Goal: Task Accomplishment & Management: Complete application form

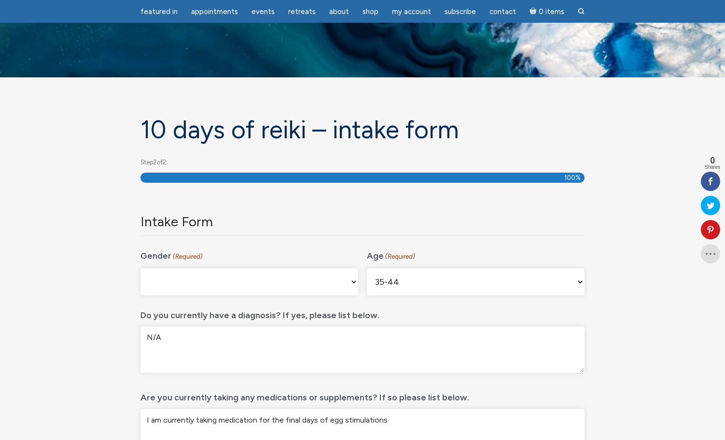
select select "[DEMOGRAPHIC_DATA]"
select select "35-44"
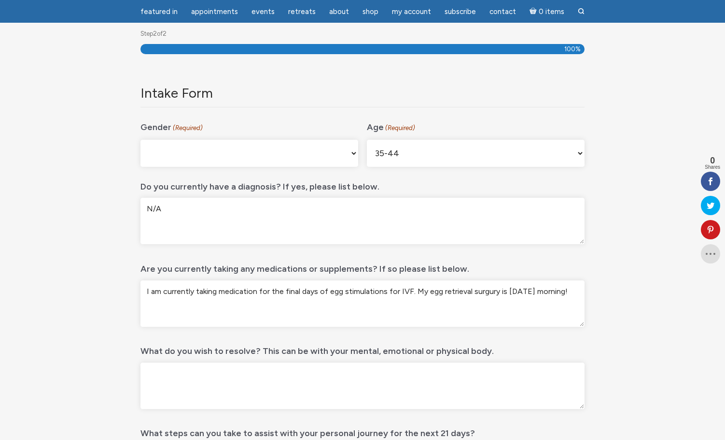
click at [489, 290] on textarea "I am currently taking medication for the final days of egg stimulations for IVF…" at bounding box center [363, 303] width 444 height 46
click at [480, 292] on textarea "I am currently taking medication for the final days of egg stimulations for IVF…" at bounding box center [363, 303] width 444 height 46
click at [326, 291] on textarea "I am currently taking medication for the final days of egg stimulations for IVF…" at bounding box center [363, 303] width 444 height 46
drag, startPoint x: 317, startPoint y: 293, endPoint x: 272, endPoint y: 294, distance: 44.5
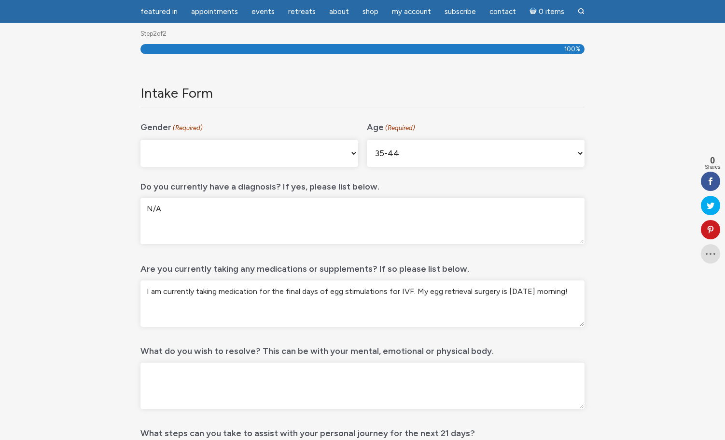
click at [272, 292] on textarea "I am currently taking medication for the final days of egg stimulations for IVF…" at bounding box center [363, 303] width 444 height 46
click at [276, 291] on textarea "I am currently taking medication for of egg stimulations for IVF. My egg retrie…" at bounding box center [363, 303] width 444 height 46
click at [279, 293] on textarea "I am currently taking medication for egg stimulations for IVF. My egg retrieval…" at bounding box center [363, 303] width 444 height 46
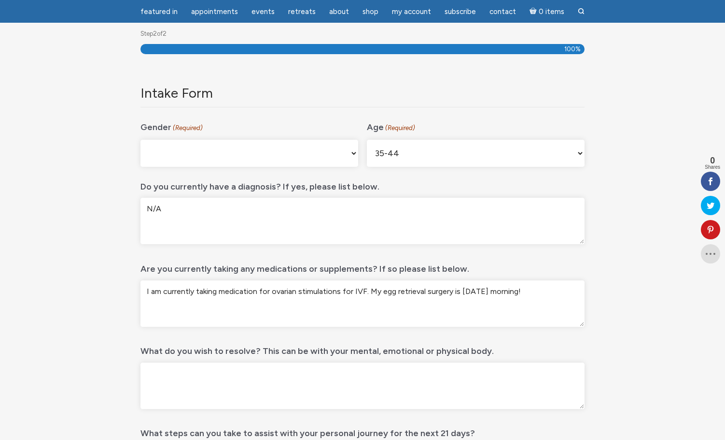
click at [524, 292] on textarea "I am currently taking medication for ovarian stimulations for IVF. My egg retri…" at bounding box center [363, 303] width 444 height 46
click at [552, 289] on textarea "I am currently taking medication for ovarian stimulations for IVF. My egg retri…" at bounding box center [363, 303] width 444 height 46
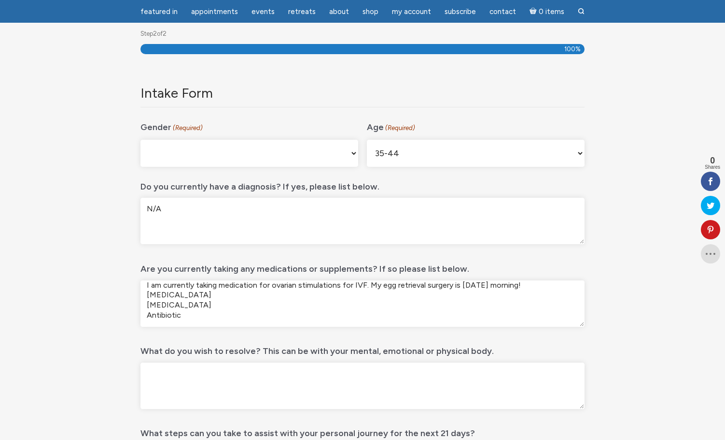
scroll to position [0, 0]
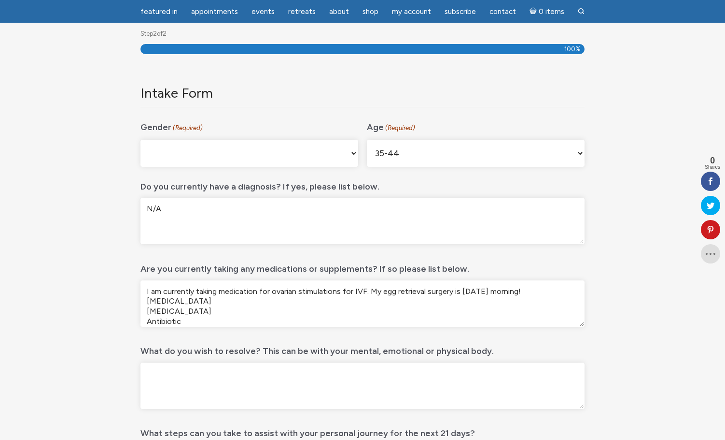
click at [531, 290] on textarea "I am currently taking medication for ovarian stimulations for IVF. My egg retri…" at bounding box center [363, 303] width 444 height 46
click at [224, 311] on textarea "I am currently taking medication for ovarian stimulations for IVF. My egg retri…" at bounding box center [363, 303] width 444 height 46
click at [164, 297] on textarea "I am currently taking medication for ovarian stimulations for IVF. My egg retri…" at bounding box center [363, 303] width 444 height 46
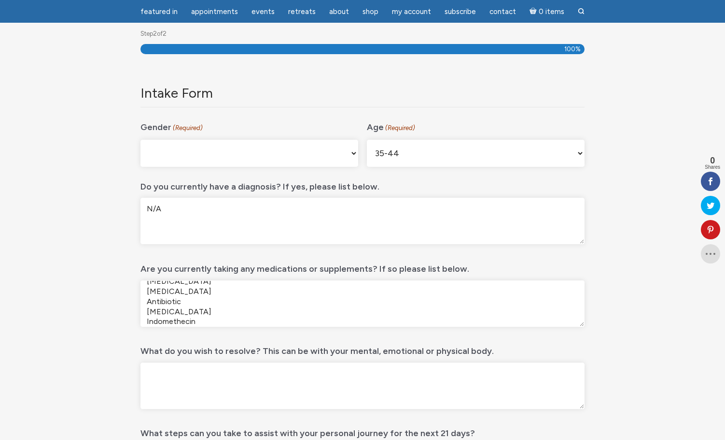
click at [164, 297] on textarea "I am currently taking medication for ovarian stimulations for IVF. My egg retri…" at bounding box center [363, 303] width 444 height 46
click at [211, 312] on textarea "I am currently taking medication for ovarian stimulations for IVF. My egg retri…" at bounding box center [363, 303] width 444 height 46
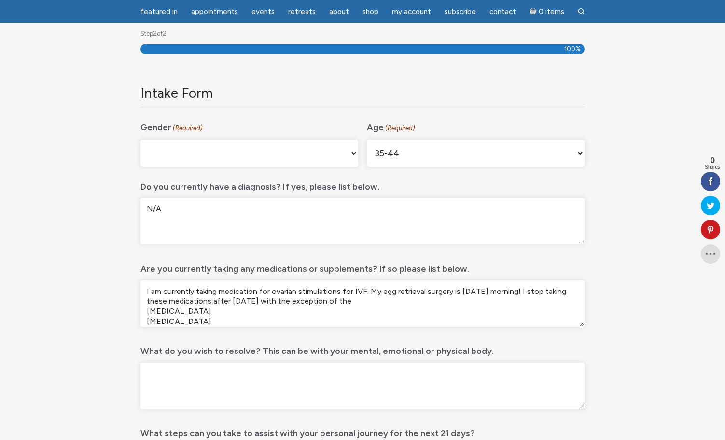
click at [353, 301] on textarea "I am currently taking medication for ovarian stimulations for IVF. My egg retri…" at bounding box center [363, 303] width 444 height 46
drag, startPoint x: 527, startPoint y: 293, endPoint x: 540, endPoint y: 306, distance: 18.8
click at [540, 306] on textarea "I am currently taking medication for ovarian stimulations for IVF. My egg retri…" at bounding box center [363, 303] width 444 height 46
click at [365, 292] on textarea "I am currently taking medication for ovarian stimulations for IVF. My egg retri…" at bounding box center [363, 303] width 444 height 46
click at [354, 290] on textarea "I am currently taking medication for ovarian stimulations for IVF. My egg retri…" at bounding box center [363, 303] width 444 height 46
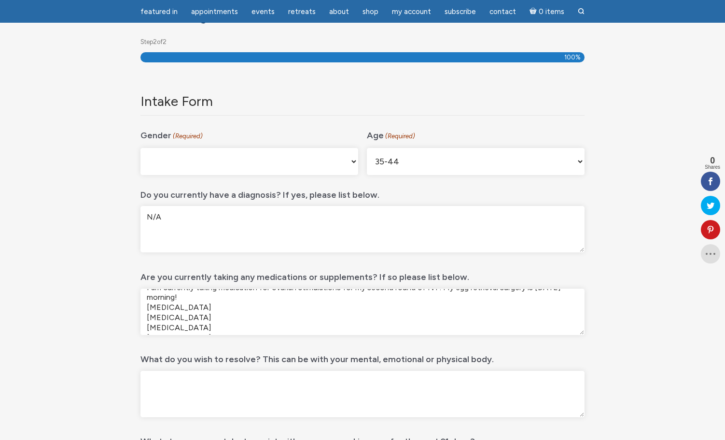
scroll to position [128, 0]
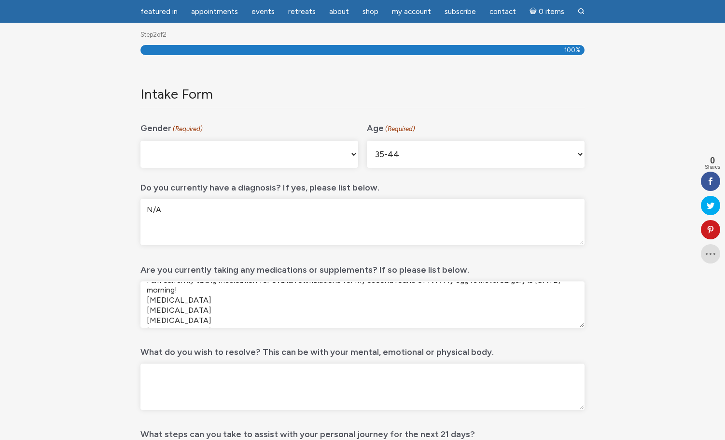
click at [148, 301] on textarea "I am currently taking medication for ovarian stimulations for my second round o…" at bounding box center [363, 304] width 444 height 46
click at [199, 291] on textarea "I am currently taking medication for ovarian stimulations for my second round o…" at bounding box center [363, 304] width 444 height 46
click at [180, 289] on textarea "I am currently taking medication for ovarian stimulations for my second round o…" at bounding box center [363, 304] width 444 height 46
drag, startPoint x: 183, startPoint y: 293, endPoint x: 141, endPoint y: 292, distance: 42.0
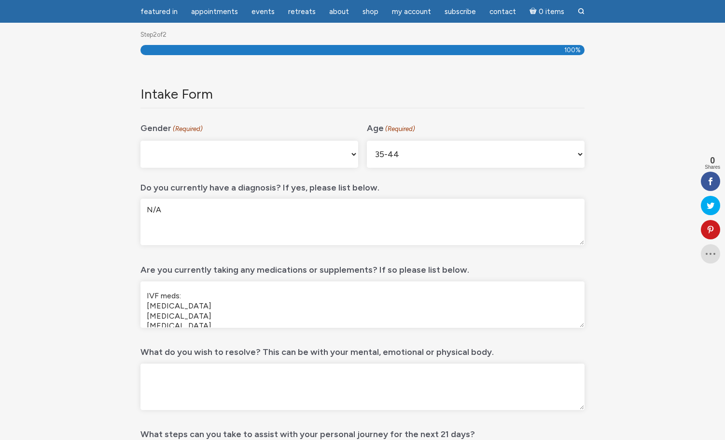
click at [141, 292] on textarea "I am currently taking medication for ovarian stimulations for my second round o…" at bounding box center [363, 304] width 444 height 46
drag, startPoint x: 252, startPoint y: 287, endPoint x: 199, endPoint y: 287, distance: 53.1
click at [199, 287] on textarea "I am currently taking medication for ovarian stimulations for my second round o…" at bounding box center [363, 304] width 444 height 46
click at [313, 287] on textarea "I am currently taking medication for ovarian stimulations for my second round o…" at bounding box center [363, 304] width 444 height 46
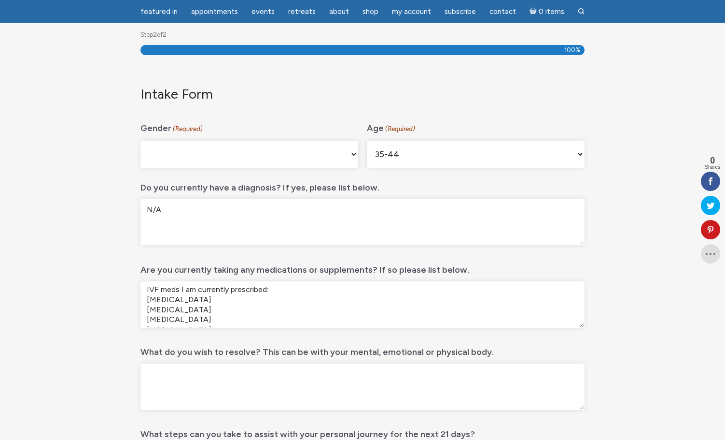
scroll to position [32, 0]
click at [146, 301] on textarea "I am currently taking medication for ovarian stimulations for my second round o…" at bounding box center [363, 304] width 444 height 46
click at [215, 308] on textarea "I am currently taking medication for ovarian stimulations for my second round o…" at bounding box center [363, 304] width 444 height 46
paste textarea "I stop taking these medications after [DATE] with the exception of the [MEDICAL…"
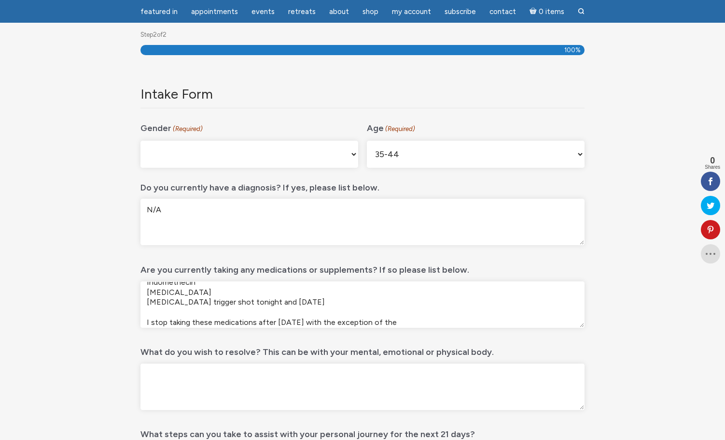
scroll to position [111, 0]
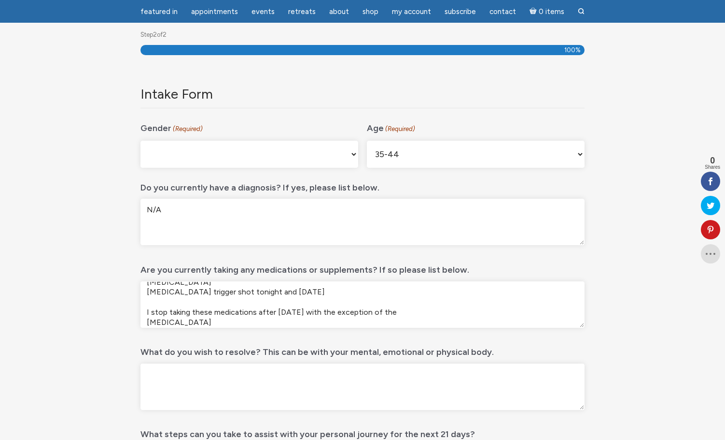
click at [290, 313] on textarea "I am currently taking medication for ovarian stimulations for my second round o…" at bounding box center [363, 304] width 444 height 46
click at [279, 312] on textarea "I am currently taking medication for ovarian stimulations for my second round o…" at bounding box center [363, 304] width 444 height 46
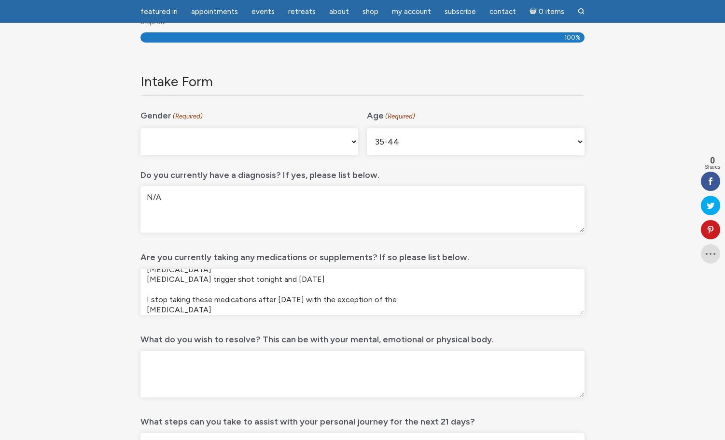
scroll to position [143, 0]
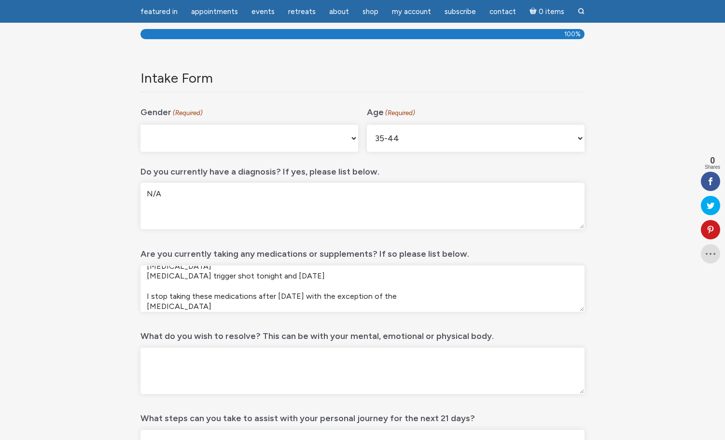
drag, startPoint x: 186, startPoint y: 304, endPoint x: 134, endPoint y: 306, distance: 51.7
click at [134, 306] on div "10 days of Reiki – Intake form Step 2 of 2 100% Company This field is for valid…" at bounding box center [362, 306] width 459 height 668
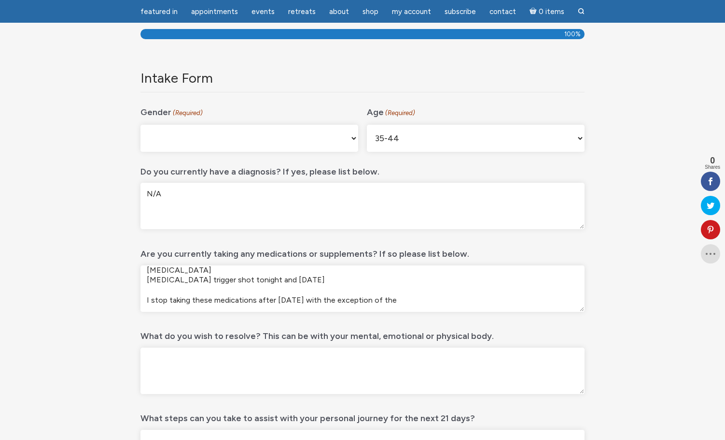
click at [420, 301] on textarea "I am currently taking medication for ovarian stimulations for my second round o…" at bounding box center [363, 288] width 444 height 46
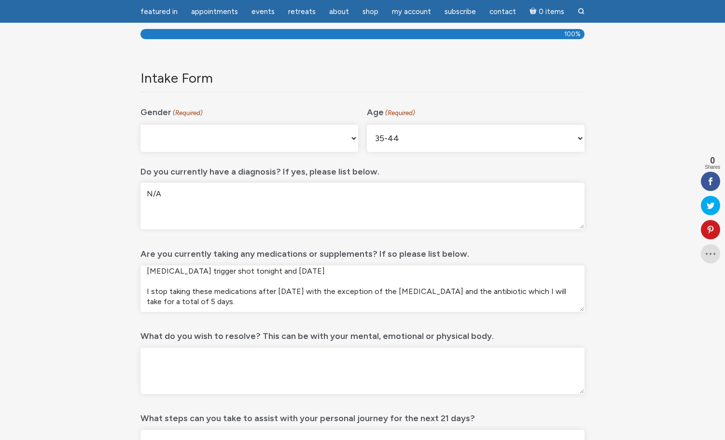
scroll to position [117, 0]
click at [146, 287] on textarea "I am currently taking medication for ovarian stimulations for my second round o…" at bounding box center [363, 288] width 444 height 46
click at [247, 296] on textarea "I am currently taking medication for ovarian stimulations for my second round o…" at bounding box center [363, 288] width 444 height 46
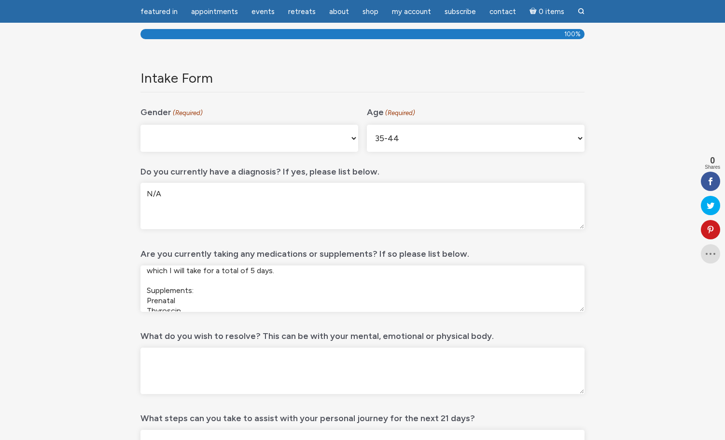
scroll to position [148, 0]
click at [197, 299] on textarea "I am currently taking medication for ovarian stimulations for my second round o…" at bounding box center [363, 288] width 444 height 46
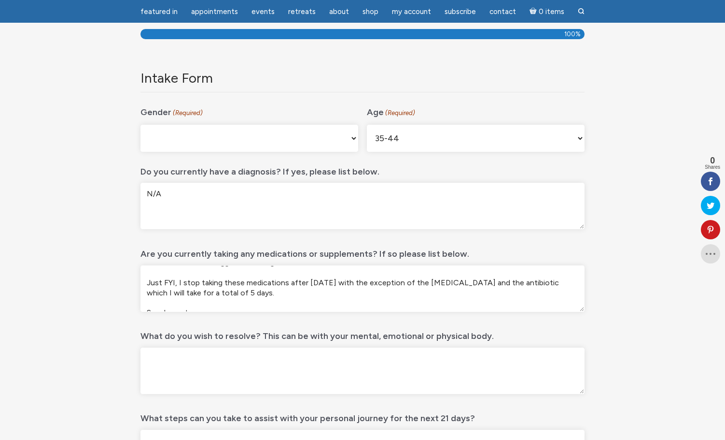
scroll to position [124, 0]
click at [150, 284] on textarea "I am currently taking medication for ovarian stimulations for my second round o…" at bounding box center [363, 288] width 444 height 46
click at [228, 283] on textarea "I am currently taking medication for ovarian stimulations for my second round o…" at bounding box center [363, 288] width 444 height 46
drag, startPoint x: 233, startPoint y: 284, endPoint x: 201, endPoint y: 284, distance: 31.9
click at [201, 284] on textarea "I am currently taking medication for ovarian stimulations for my second round o…" at bounding box center [363, 288] width 444 height 46
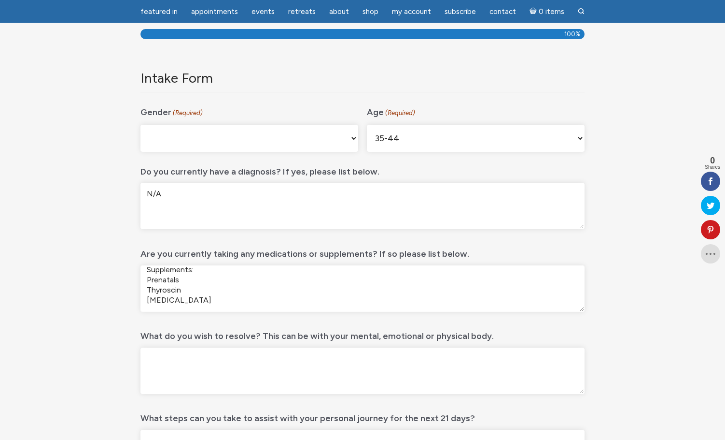
scroll to position [177, 0]
type textarea "I am currently taking medication for ovarian stimulations for my second round o…"
click at [256, 366] on textarea "What do you wish to resolve? This can be with your mental, emotional or physica…" at bounding box center [363, 370] width 444 height 46
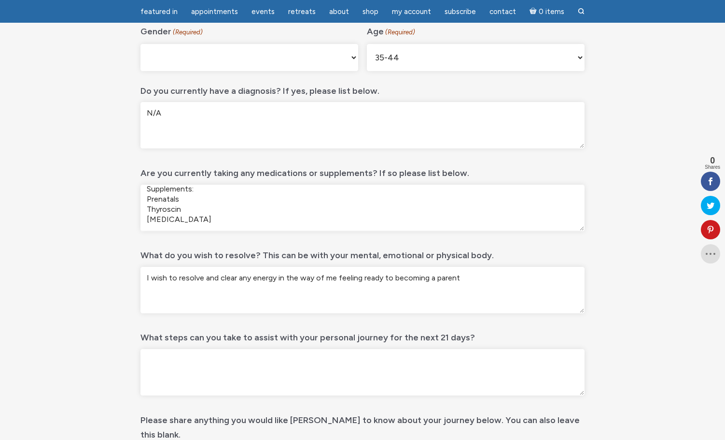
scroll to position [225, 0]
click at [387, 278] on textarea "I wish to resolve and clear any energy in the way of me feeling ready to becomi…" at bounding box center [363, 289] width 444 height 46
click at [478, 277] on textarea "I wish to resolve and clear any energy in the way of me feeling ready to becomi…" at bounding box center [363, 289] width 444 height 46
click at [434, 279] on textarea "I wish to resolve and clear any energy in the way of me feeling ready to becomi…" at bounding box center [363, 289] width 444 height 46
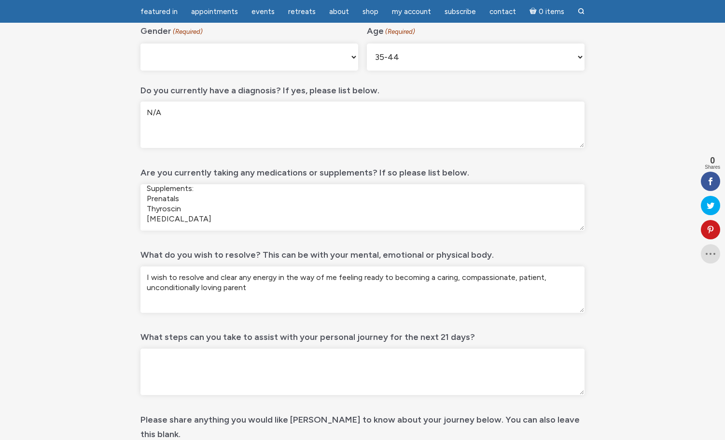
click at [346, 285] on textarea "I wish to resolve and clear any energy in the way of me feeling ready to becomi…" at bounding box center [363, 289] width 444 height 46
click at [441, 277] on textarea "I wish to resolve and clear any energy in the way of me feeling ready to becomi…" at bounding box center [363, 289] width 444 height 46
drag, startPoint x: 207, startPoint y: 277, endPoint x: 283, endPoint y: 282, distance: 75.5
click at [284, 282] on textarea "I wish to resolve and clear any energy in the way of me feeling ready to becomi…" at bounding box center [363, 289] width 444 height 46
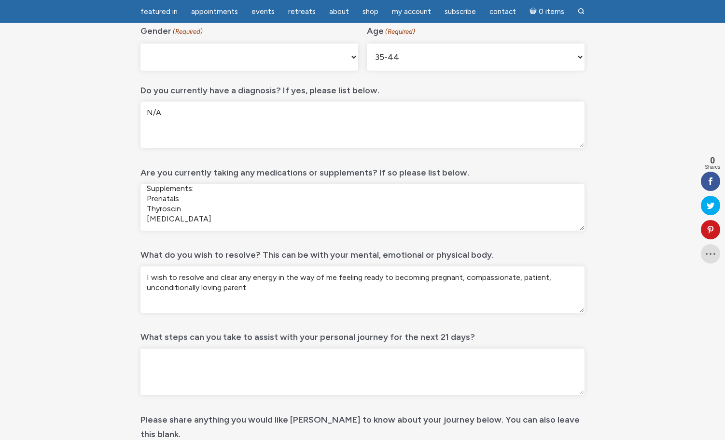
click at [283, 282] on textarea "I wish to resolve and clear any energy in the way of me feeling ready to becomi…" at bounding box center [363, 289] width 444 height 46
click at [238, 278] on textarea "I wish to resolve and clear any energy in the way of me feeling ready to becomi…" at bounding box center [363, 289] width 444 height 46
drag, startPoint x: 387, startPoint y: 278, endPoint x: 530, endPoint y: 279, distance: 143.0
click at [530, 279] on textarea "I wish to resolve and clear any and all energetic cobwebts that hinder any ener…" at bounding box center [363, 289] width 444 height 46
click at [217, 291] on textarea "I wish to resolve and clear any and all energetic cobwebs to becoming pregnant,…" at bounding box center [363, 289] width 444 height 46
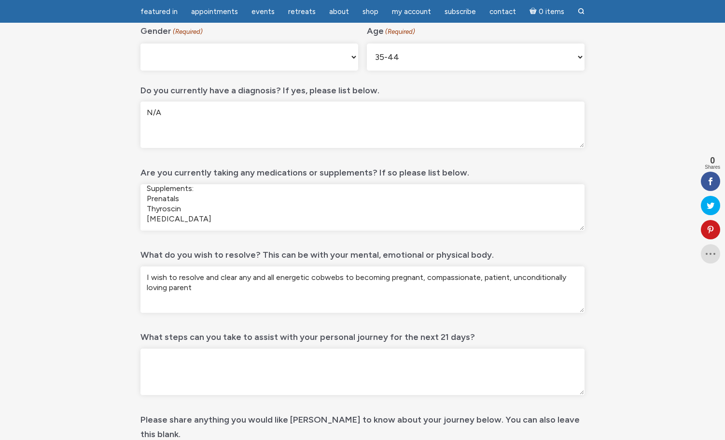
click at [347, 278] on textarea "I wish to resolve and clear any and all energetic cobwebs to becoming pregnant,…" at bounding box center [363, 289] width 444 height 46
click at [441, 281] on textarea "I wish to resolve and clear any and all energetic cobwebs around becoming pregn…" at bounding box center [363, 289] width 444 height 46
click at [232, 286] on textarea "I wish to resolve and clear any and all energetic cobwebs around becoming pregn…" at bounding box center [363, 289] width 444 height 46
click at [418, 287] on textarea "I wish to resolve and clear any and all energetic cobwebs around becoming pregn…" at bounding box center [363, 289] width 444 height 46
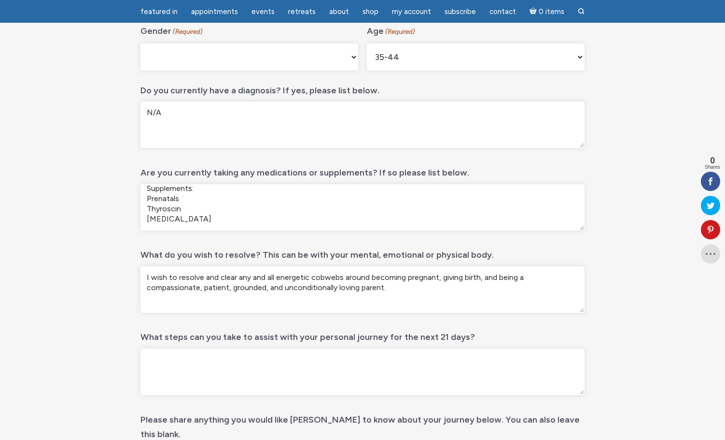
type textarea "I wish to resolve and clear any and all energetic cobwebs around becoming pregn…"
click at [333, 374] on textarea "What steps can you take to assist with your personal journey for the next 21 da…" at bounding box center [363, 371] width 444 height 46
click at [237, 359] on textarea "I am currently attending a program that" at bounding box center [363, 371] width 444 height 46
click at [322, 362] on textarea "I am currently attending a [MEDICAL_DATA] that" at bounding box center [363, 371] width 444 height 46
drag, startPoint x: 195, startPoint y: 359, endPoint x: 150, endPoint y: 361, distance: 44.5
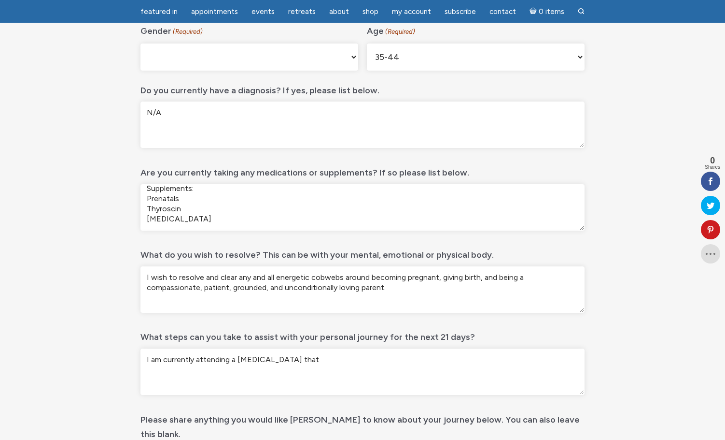
click at [150, 361] on textarea "I am currently attending a [MEDICAL_DATA] that" at bounding box center [363, 371] width 444 height 46
drag, startPoint x: 315, startPoint y: 357, endPoint x: 135, endPoint y: 357, distance: 180.2
click at [135, 357] on div "10 days of Reiki – Intake form Step 2 of 2 100% Company This field is for valid…" at bounding box center [362, 225] width 459 height 668
click at [226, 360] on textarea "I began a program that helps reparent your inner child" at bounding box center [363, 371] width 444 height 46
click at [277, 359] on textarea "I began a program that helps reparent your inner child" at bounding box center [363, 371] width 444 height 46
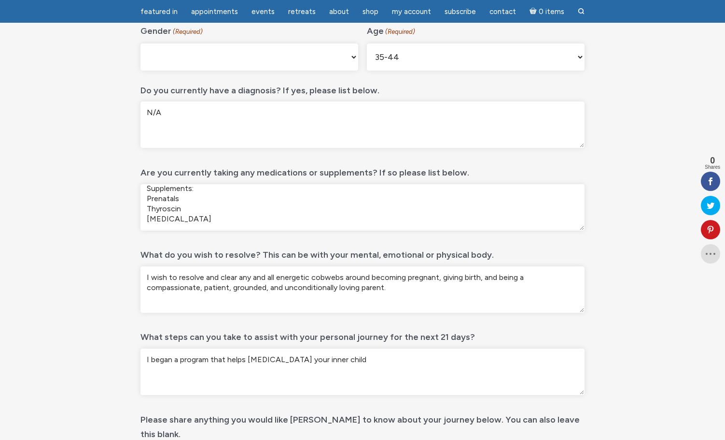
click at [356, 360] on textarea "I began a program that helps [MEDICAL_DATA] your inner child" at bounding box center [363, 371] width 444 height 46
click at [407, 363] on textarea "I began a program that helps [MEDICAL_DATA] your inner child for those who had …" at bounding box center [363, 371] width 444 height 46
click at [488, 356] on textarea "I began a program that helps [MEDICAL_DATA] your inner child for those who had …" at bounding box center [363, 371] width 444 height 46
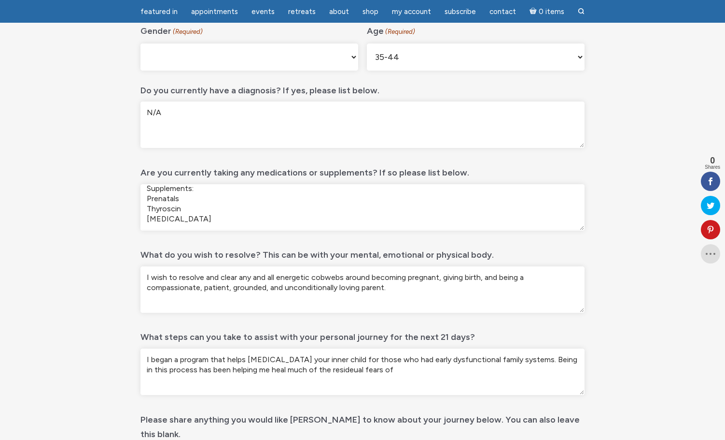
click at [302, 370] on textarea "I began a program that helps [MEDICAL_DATA] your inner child for those who had …" at bounding box center [363, 371] width 444 height 46
click at [328, 370] on textarea "I began a program that helps [MEDICAL_DATA] your inner child for those who had …" at bounding box center [363, 371] width 444 height 46
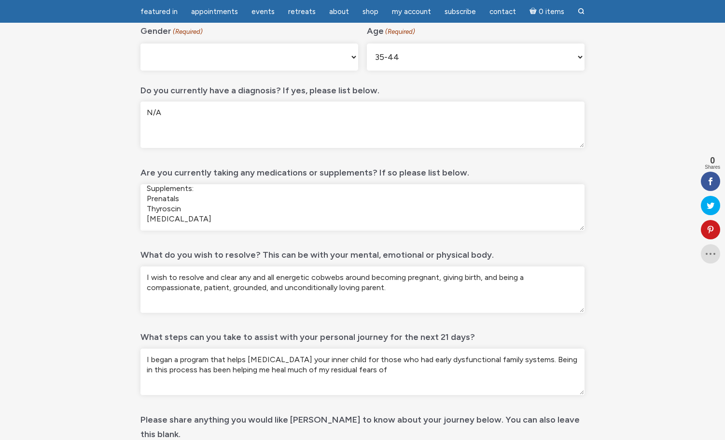
click at [378, 369] on textarea "I began a program that helps [MEDICAL_DATA] your inner child for those who had …" at bounding box center [363, 371] width 444 height 46
click at [152, 359] on textarea "I began a program that helps [MEDICAL_DATA] your inner child for those who had …" at bounding box center [363, 371] width 444 height 46
drag, startPoint x: 442, startPoint y: 359, endPoint x: 471, endPoint y: 360, distance: 29.0
click at [471, 360] on textarea "I very recently began a program that helps [MEDICAL_DATA] your inner child for …" at bounding box center [363, 371] width 444 height 46
click at [174, 371] on textarea "I very recently began a program that helps [MEDICAL_DATA] your inner child for …" at bounding box center [363, 371] width 444 height 46
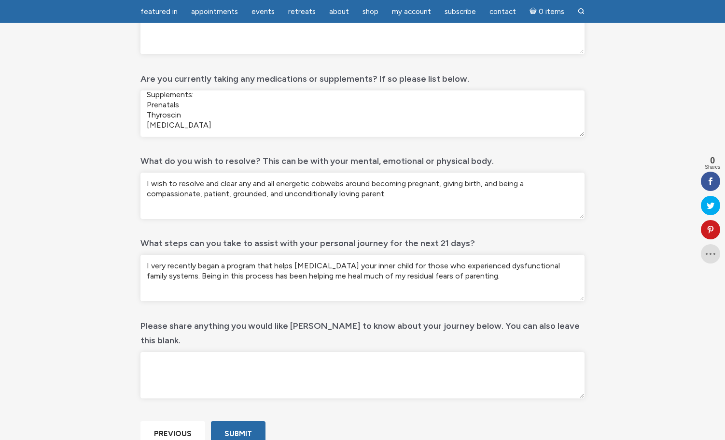
scroll to position [327, 0]
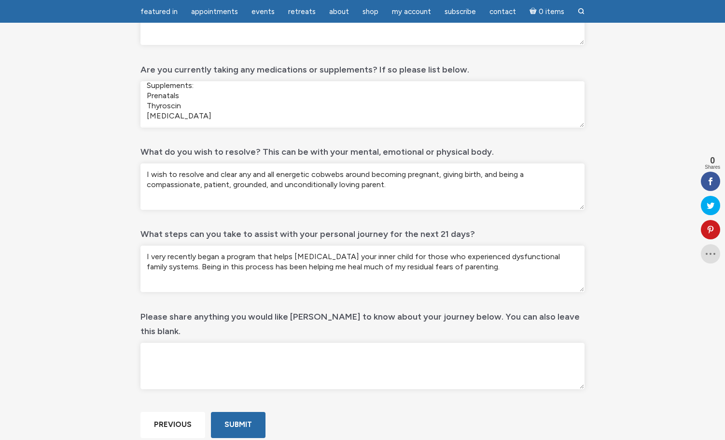
type textarea "I very recently began a program that helps [MEDICAL_DATA] your inner child for …"
click at [443, 342] on textarea "Please share anything you would like [PERSON_NAME] to know about your journey b…" at bounding box center [363, 365] width 444 height 46
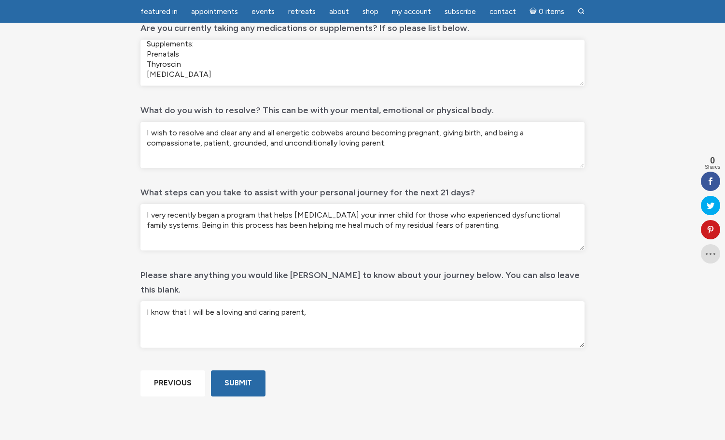
scroll to position [372, 0]
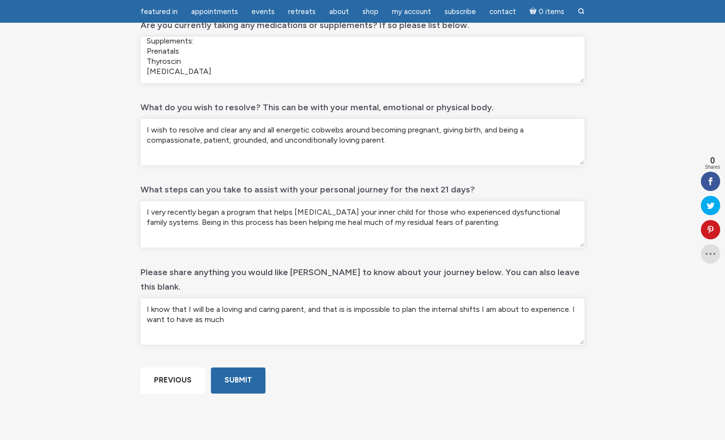
type textarea "I know that I will be a loving and caring parent, and that is is impossible to …"
click at [392, 140] on textarea "I wish to resolve and clear any and all energetic cobwebs around becoming pregn…" at bounding box center [363, 142] width 444 height 46
click at [383, 141] on textarea "I wish to resolve and clear any and all energetic cobwebs around becoming pregn…" at bounding box center [363, 142] width 444 height 46
drag, startPoint x: 446, startPoint y: 140, endPoint x: 391, endPoint y: 141, distance: 55.1
click at [389, 142] on textarea "I wish to resolve and clear any and all energetic cobwebs around becoming pregn…" at bounding box center [363, 142] width 444 height 46
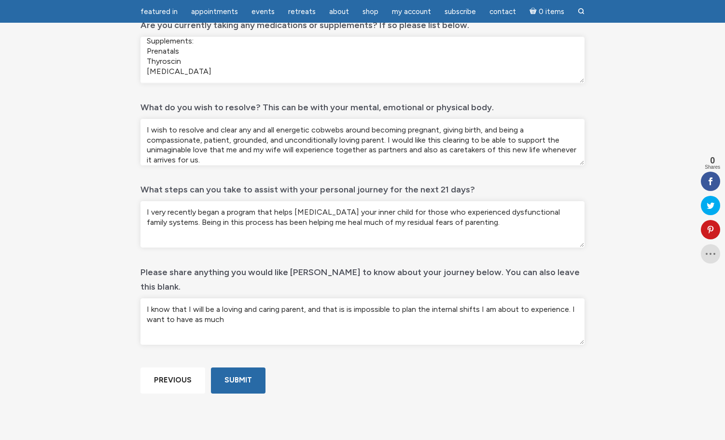
type textarea "I wish to resolve and clear any and all energetic cobwebs around becoming pregn…"
click at [230, 302] on textarea "I know that I will be a loving and caring parent, and that is is impossible to …" at bounding box center [363, 321] width 444 height 46
type textarea "I know that I will be a loving and caring parent, and that is is impossible to …"
click at [386, 142] on textarea "I wish to resolve and clear any and all energetic cobwebs around becoming pregn…" at bounding box center [363, 142] width 444 height 46
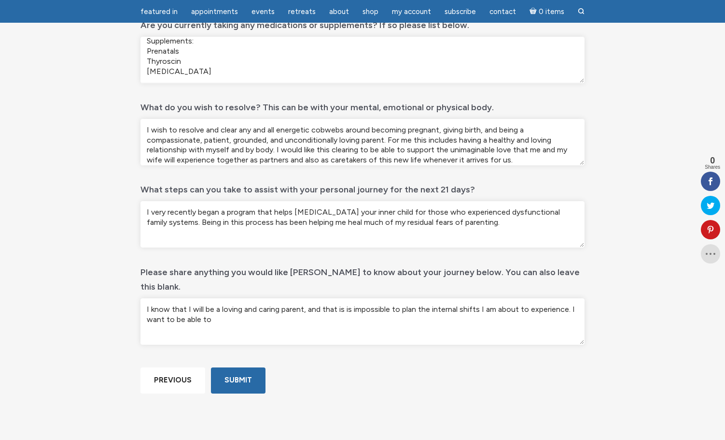
click at [256, 303] on textarea "I know that I will be a loving and caring parent, and that is is impossible to …" at bounding box center [363, 321] width 444 height 46
click at [441, 142] on textarea "I wish to resolve and clear any and all energetic cobwebs around becoming pregn…" at bounding box center [363, 142] width 444 height 46
drag, startPoint x: 244, startPoint y: 150, endPoint x: 229, endPoint y: 150, distance: 14.5
click at [229, 150] on textarea "I wish to resolve and clear any and all energetic cobwebs around becoming pregn…" at bounding box center [363, 142] width 444 height 46
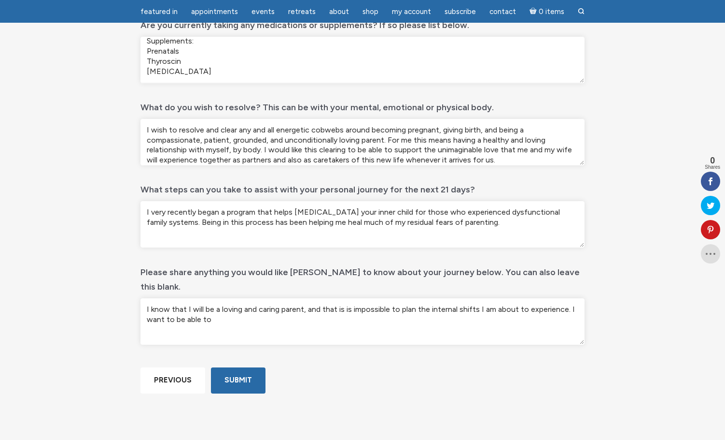
click at [259, 151] on textarea "I wish to resolve and clear any and all energetic cobwebs around becoming pregn…" at bounding box center [363, 142] width 444 height 46
click at [237, 152] on textarea "I wish to resolve and clear any and all energetic cobwebs around becoming pregn…" at bounding box center [363, 142] width 444 height 46
click at [266, 150] on textarea "I wish to resolve and clear any and all energetic cobwebs around becoming pregn…" at bounding box center [363, 142] width 444 height 46
drag, startPoint x: 387, startPoint y: 140, endPoint x: 437, endPoint y: 152, distance: 51.8
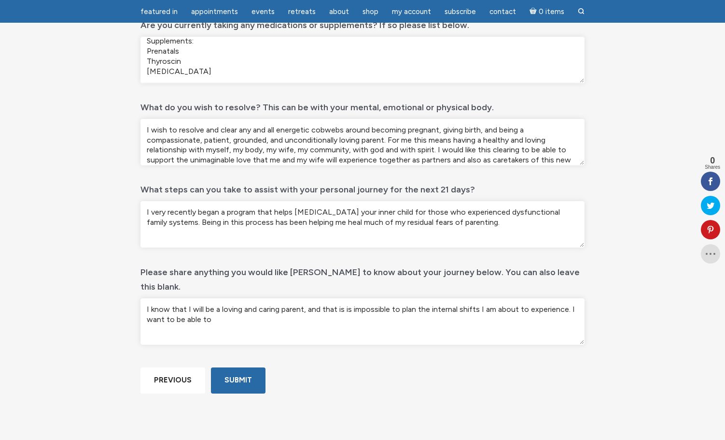
click at [437, 152] on textarea "I wish to resolve and clear any and all energetic cobwebs around becoming pregn…" at bounding box center [363, 142] width 444 height 46
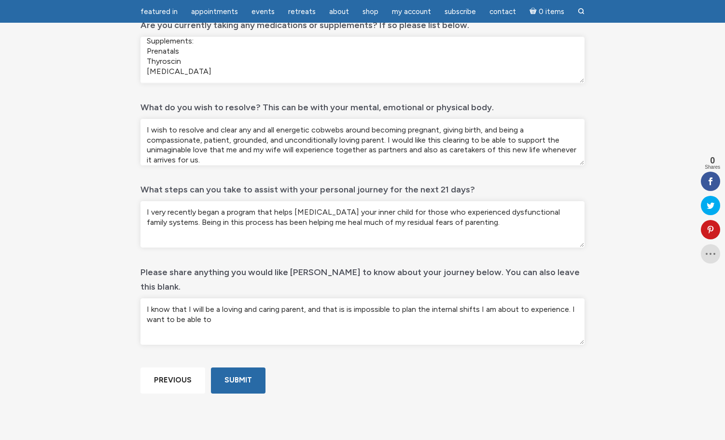
type textarea "I wish to resolve and clear any and all energetic cobwebs around becoming pregn…"
click at [474, 224] on textarea "I very recently began a program that helps [MEDICAL_DATA] your inner child for …" at bounding box center [363, 224] width 444 height 46
type textarea "I very recently began a program that helps [MEDICAL_DATA] your inner child for …"
drag, startPoint x: 222, startPoint y: 305, endPoint x: 105, endPoint y: 275, distance: 120.7
click at [105, 275] on div "10 days of Reiki – Intake form Step 2 of 2 100% Company This field is for valid…" at bounding box center [362, 78] width 551 height 668
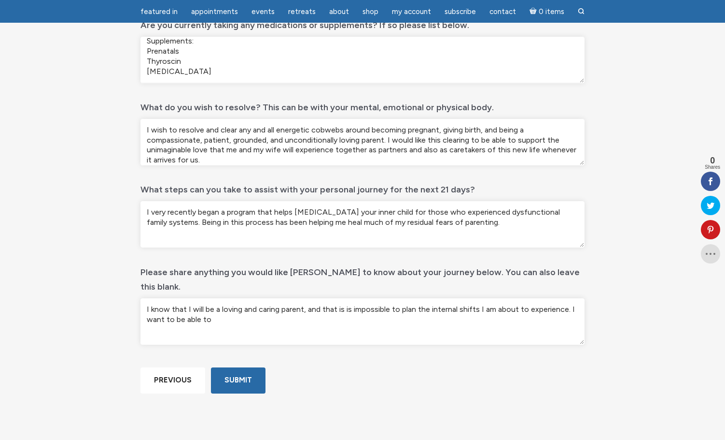
paste textarea "For me this means having a healthy and loving relationship with myself, my body…"
click at [179, 298] on textarea "For me this means having a healthy and loving relationship with myself, my body…" at bounding box center [363, 321] width 444 height 46
click at [221, 306] on textarea "For me having these cobwebs cleared means having a healthy and loving relations…" at bounding box center [363, 321] width 444 height 46
click at [190, 303] on textarea "For me having these cobwebs cleared means having a healthy and loving relations…" at bounding box center [363, 321] width 444 height 46
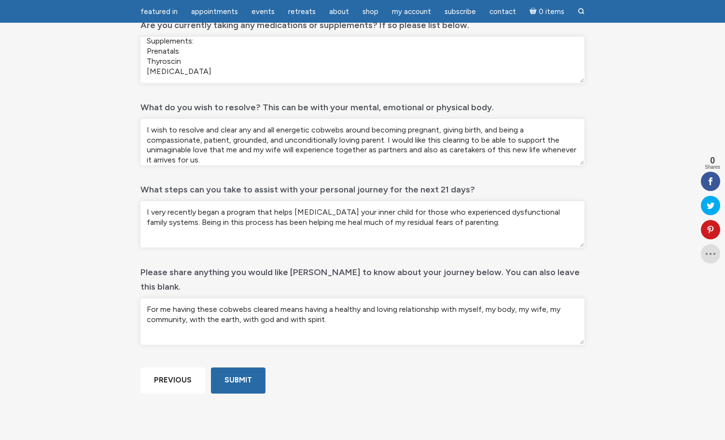
click at [337, 305] on textarea "For me having these cobwebs cleared means having a healthy and loving relations…" at bounding box center [363, 321] width 444 height 46
click at [397, 305] on textarea "For me having these cobwebs cleared means having a healthy and loving relations…" at bounding box center [363, 321] width 444 height 46
click at [556, 302] on textarea "For me having these cobwebs cleared means having a healthy and loving relations…" at bounding box center [363, 321] width 444 height 46
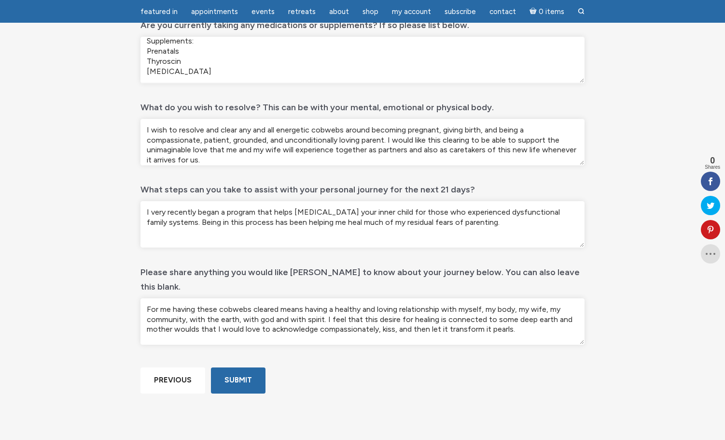
click at [386, 316] on textarea "For me having these cobwebs cleared means having a healthy and loving relations…" at bounding box center [363, 321] width 444 height 46
click at [511, 315] on textarea "For me having these cobwebs cleared means having a healthy and loving relations…" at bounding box center [363, 321] width 444 height 46
click at [556, 298] on textarea "For me having these cobwebs cleared means having a healthy and loving relations…" at bounding box center [363, 321] width 444 height 46
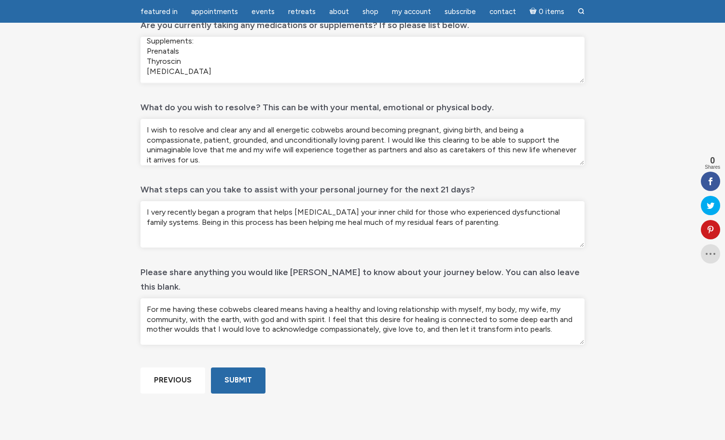
click at [556, 298] on textarea "For me having these cobwebs cleared means having a healthy and loving relations…" at bounding box center [363, 321] width 444 height 46
click at [197, 305] on textarea "For me having these cobwebs cleared means having a healthy and loving relations…" at bounding box center [363, 321] width 444 height 46
drag, startPoint x: 218, startPoint y: 304, endPoint x: 191, endPoint y: 303, distance: 27.6
click at [191, 303] on textarea "For me having these cobwebs cleared means having a healthy and loving relations…" at bounding box center [363, 321] width 444 height 46
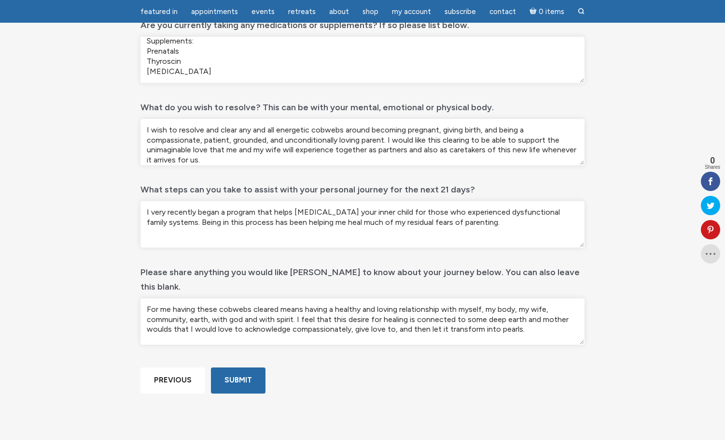
click at [224, 303] on textarea "For me having these cobwebs cleared means having a healthy and loving relations…" at bounding box center [363, 321] width 444 height 46
click at [460, 304] on textarea "For me having these cobwebs cleared means having a healthy and loving relations…" at bounding box center [363, 321] width 444 height 46
click at [550, 306] on textarea "For me having these cobwebs cleared means having a healthy and loving relations…" at bounding box center [363, 321] width 444 height 46
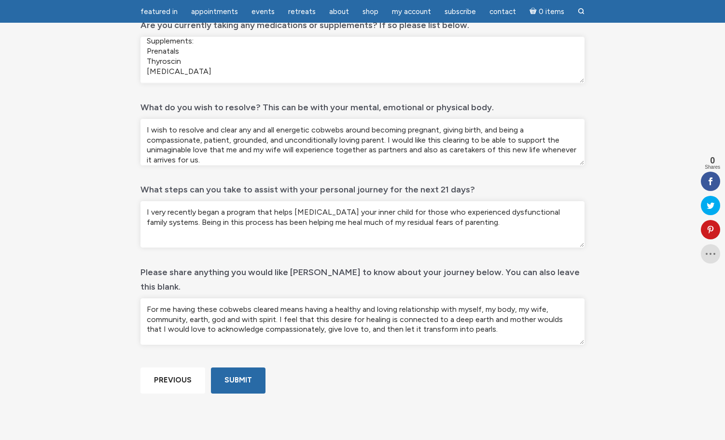
click at [550, 306] on textarea "For me having these cobwebs cleared means having a healthy and loving relations…" at bounding box center [363, 321] width 444 height 46
click at [470, 317] on textarea "For me having these cobwebs cleared means having a healthy and loving relations…" at bounding box center [363, 321] width 444 height 46
click at [480, 314] on textarea "For me having these cobwebs cleared means having a healthy and loving relations…" at bounding box center [363, 321] width 444 height 46
type textarea "For me having these cobwebs cleared means having a healthy and loving relations…"
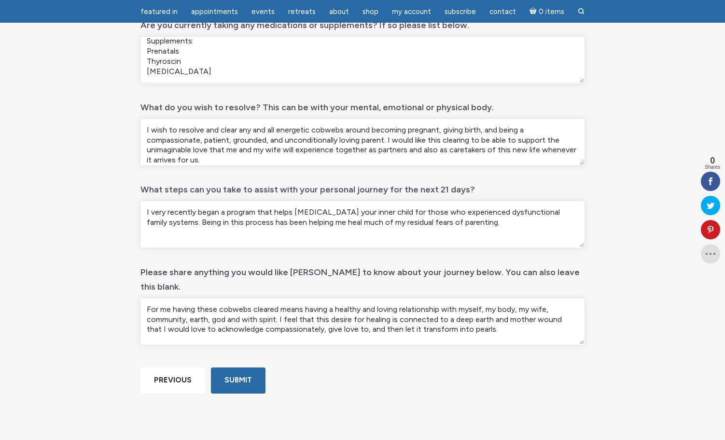
drag, startPoint x: 256, startPoint y: 213, endPoint x: 150, endPoint y: 212, distance: 105.8
click at [150, 212] on textarea "I very recently began a program that helps [MEDICAL_DATA] your inner child for …" at bounding box center [363, 224] width 444 height 46
click at [257, 213] on textarea "I recently joined a group that helps [MEDICAL_DATA] your inner child for those …" at bounding box center [363, 224] width 444 height 46
click at [489, 220] on textarea "I recently joined a group that focuses on [MEDICAL_DATA] your inner child for t…" at bounding box center [363, 224] width 444 height 46
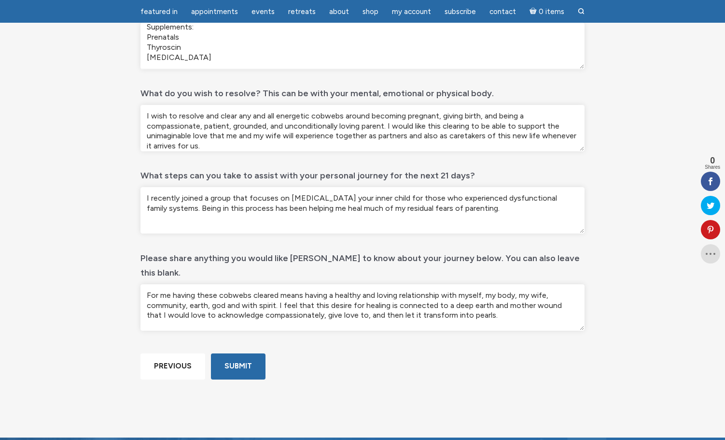
scroll to position [388, 0]
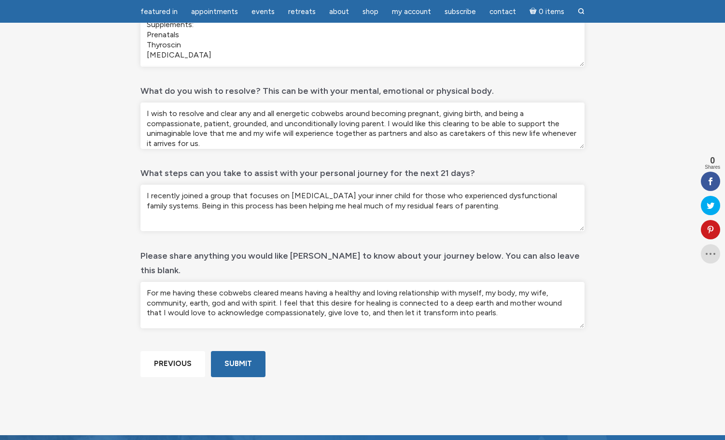
type textarea "I recently joined a group that focuses on [MEDICAL_DATA] your inner child for t…"
click at [502, 301] on textarea "For me having these cobwebs cleared means having a healthy and loving relations…" at bounding box center [363, 305] width 444 height 46
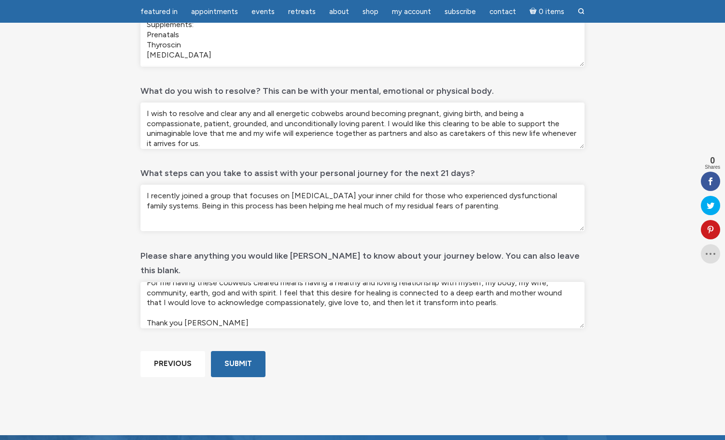
scroll to position [0, 0]
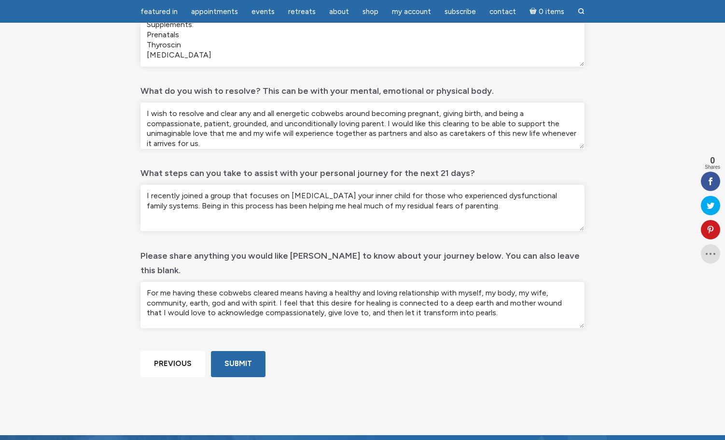
click at [337, 289] on textarea "For me having these cobwebs cleared means having a healthy and loving relations…" at bounding box center [363, 305] width 444 height 46
type textarea "For me having these cobwebs cleared means having a healthy and loving relations…"
click at [240, 376] on input "Submit" at bounding box center [238, 364] width 55 height 26
